Goal: Information Seeking & Learning: Learn about a topic

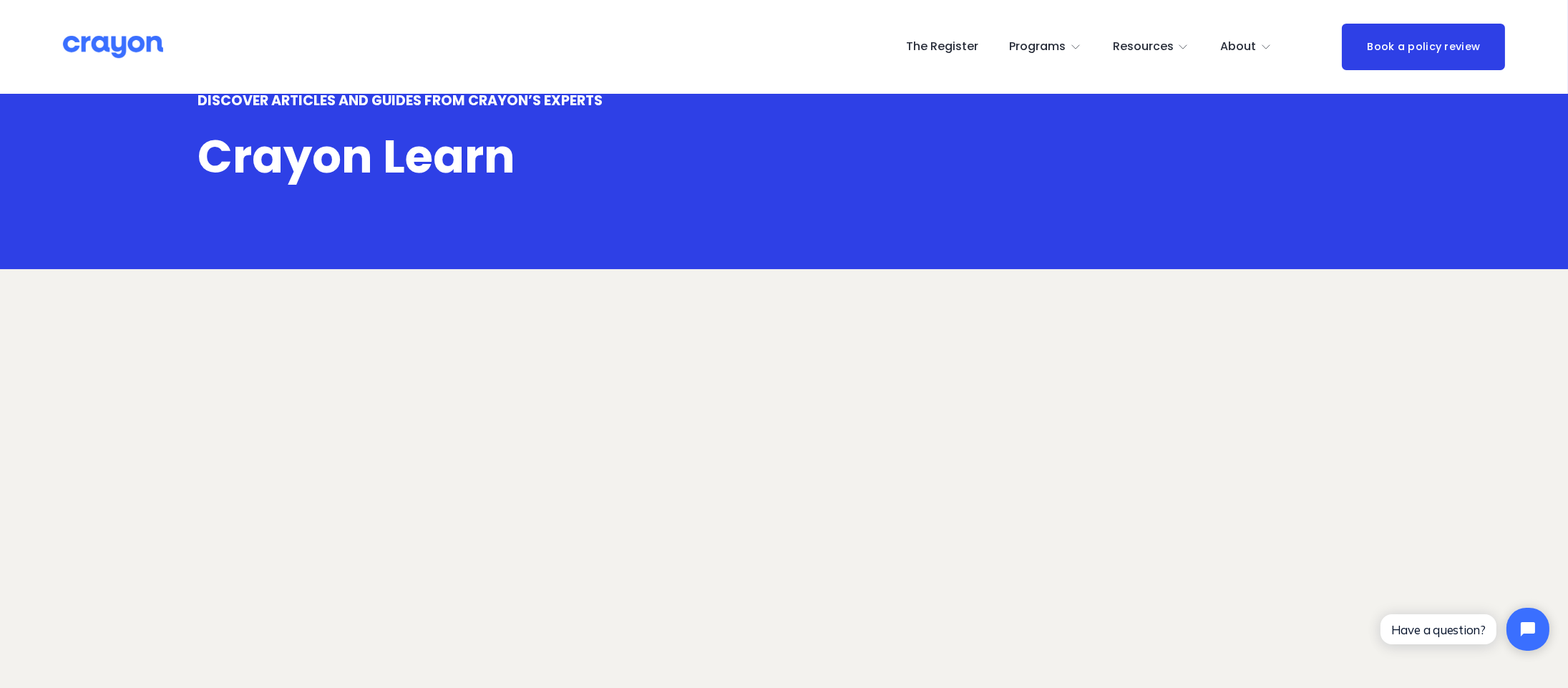
scroll to position [54, 0]
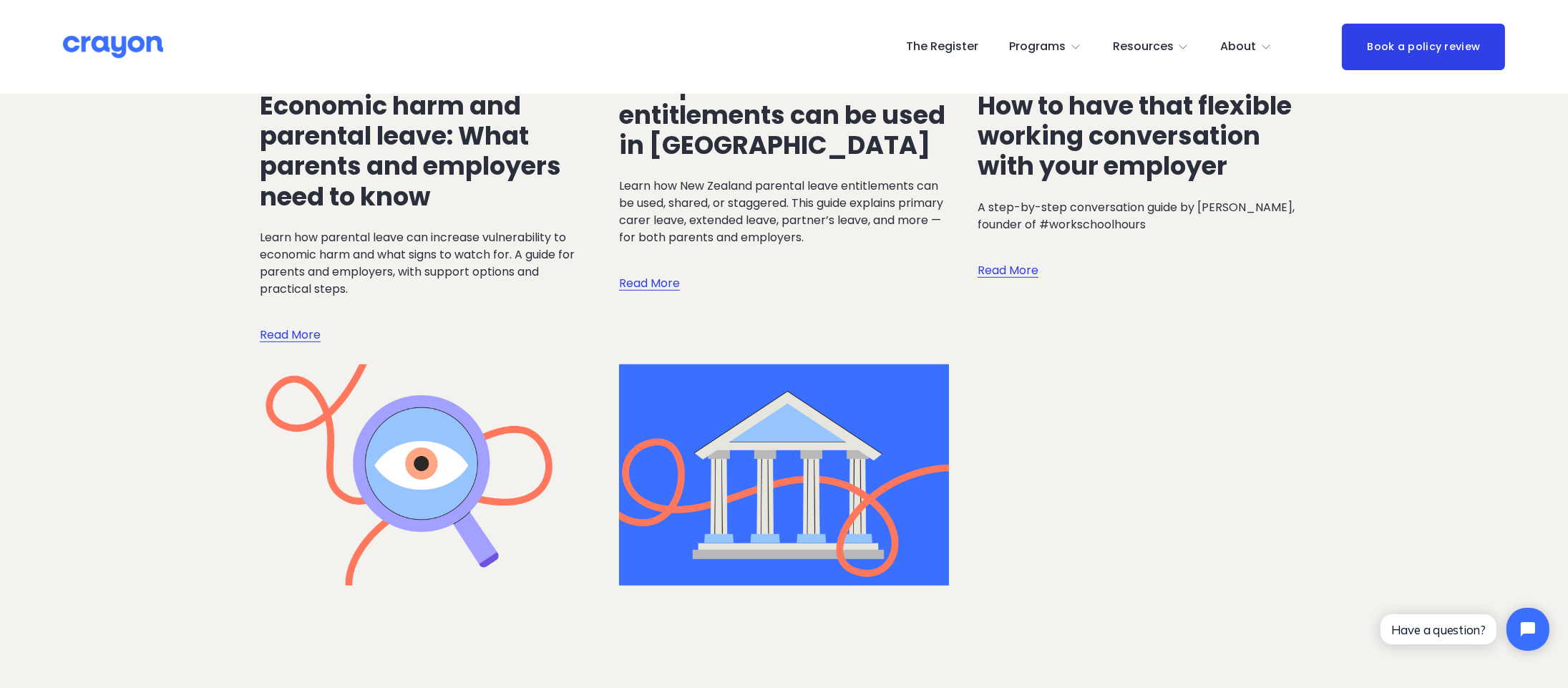
scroll to position [2421, 0]
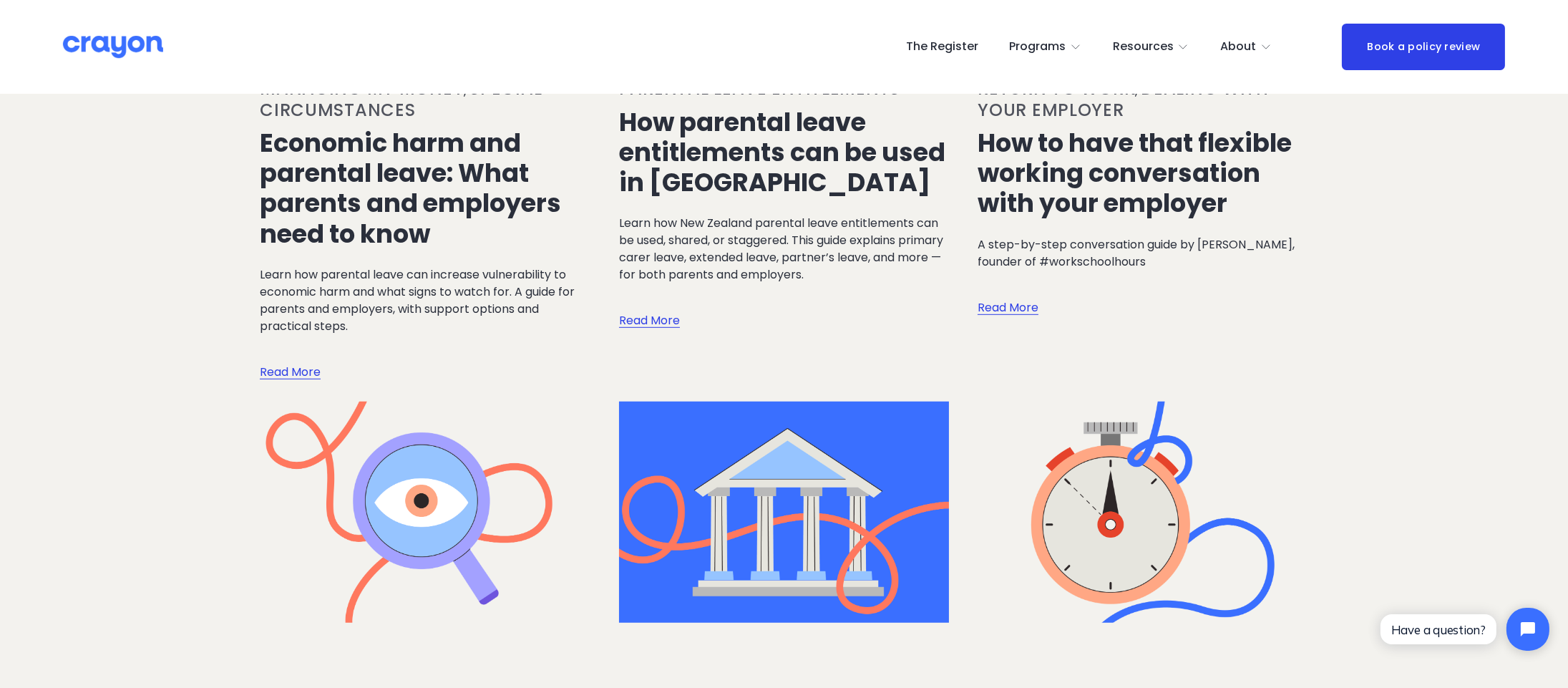
click at [805, 136] on link "How parental leave entitlements can be used in [GEOGRAPHIC_DATA]" at bounding box center [782, 152] width 326 height 95
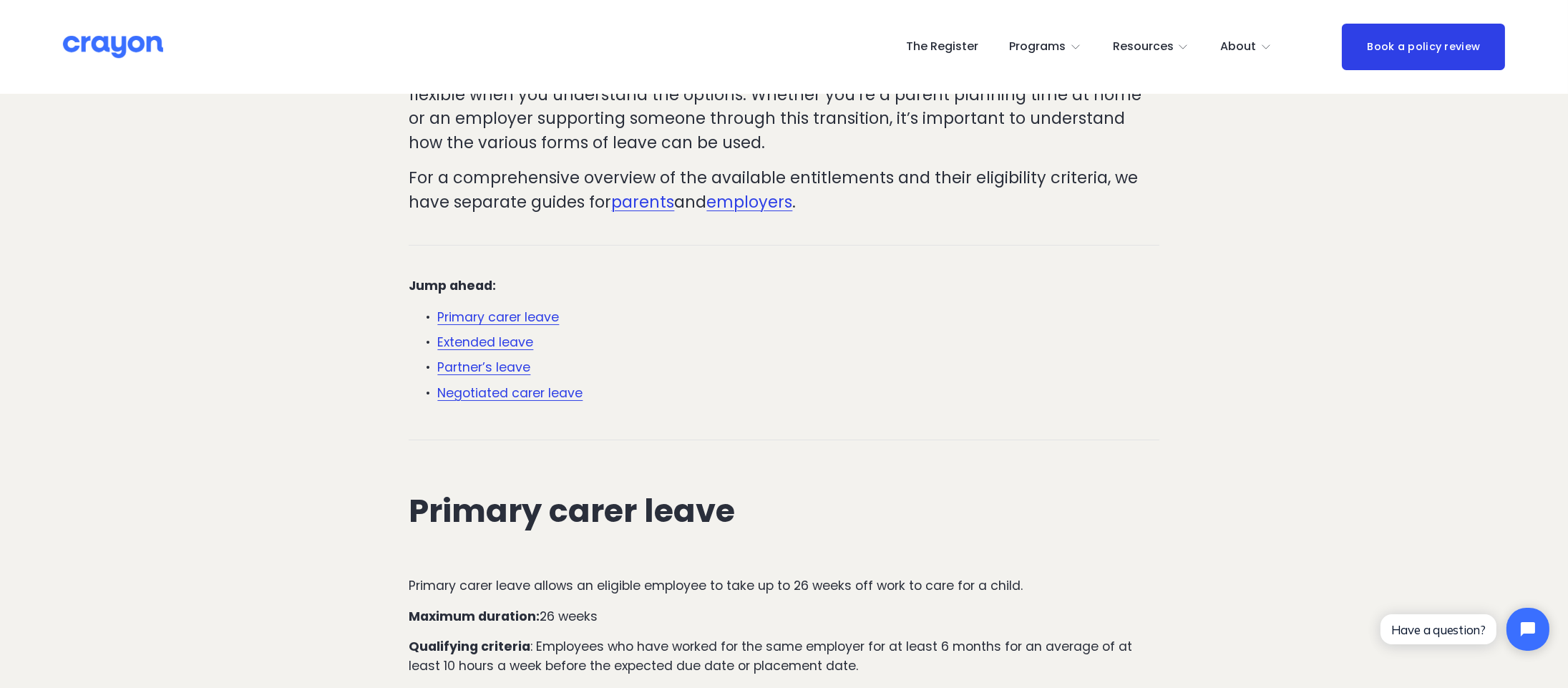
scroll to position [401, 0]
